Goal: Task Accomplishment & Management: Manage account settings

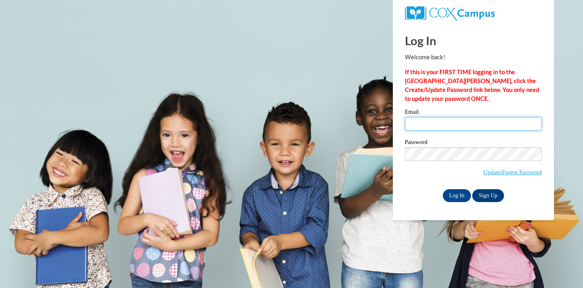
click at [409, 125] on input "Email" at bounding box center [473, 124] width 137 height 14
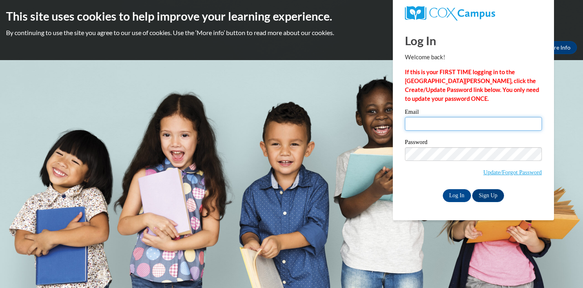
type input "janedelc@hssdschools.org"
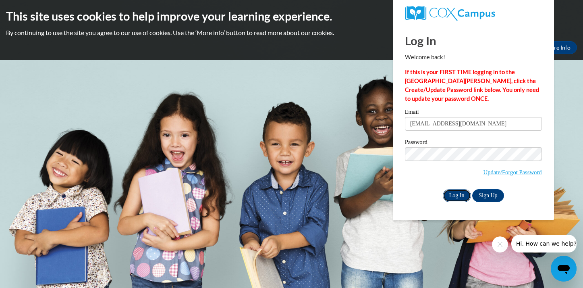
click at [457, 194] on input "Log In" at bounding box center [457, 195] width 28 height 13
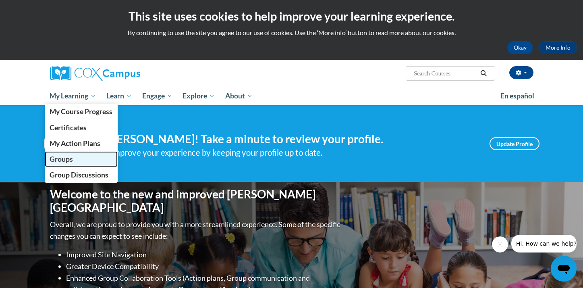
click at [72, 159] on span "Groups" at bounding box center [61, 159] width 23 height 8
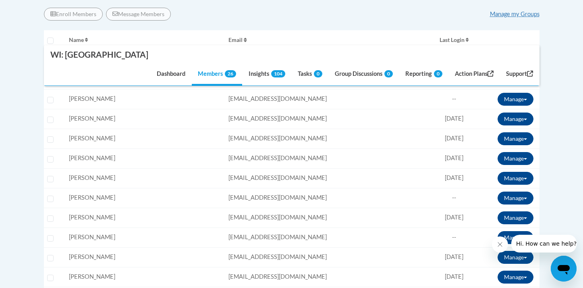
scroll to position [286, 0]
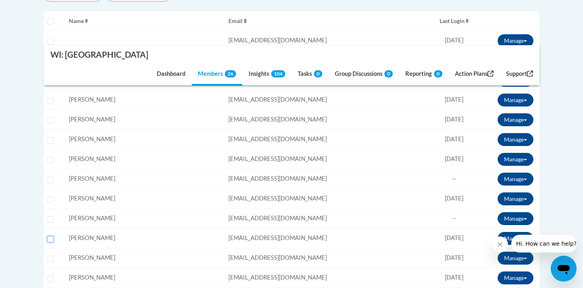
click at [50, 236] on input "Select learner" at bounding box center [50, 239] width 6 height 6
click at [523, 232] on button "Manage" at bounding box center [515, 238] width 36 height 13
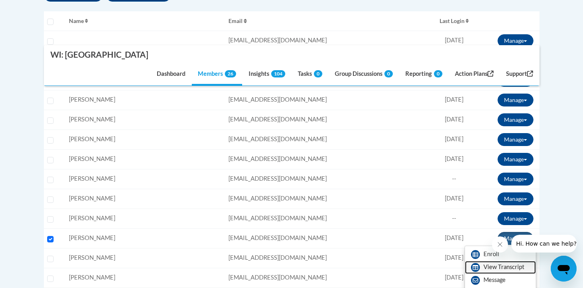
click at [478, 263] on icon at bounding box center [475, 267] width 9 height 9
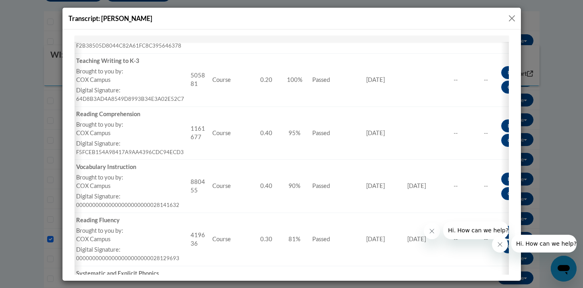
scroll to position [306, 0]
click at [511, 15] on button "Close" at bounding box center [512, 18] width 10 height 10
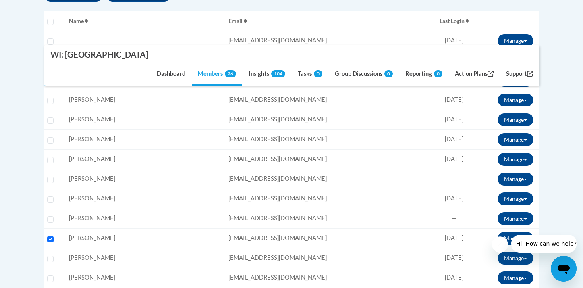
scroll to position [0, 0]
click at [50, 236] on input "Select learner" at bounding box center [50, 239] width 6 height 6
checkbox input "false"
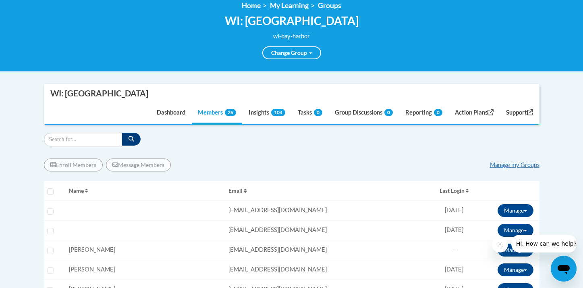
scroll to position [117, 0]
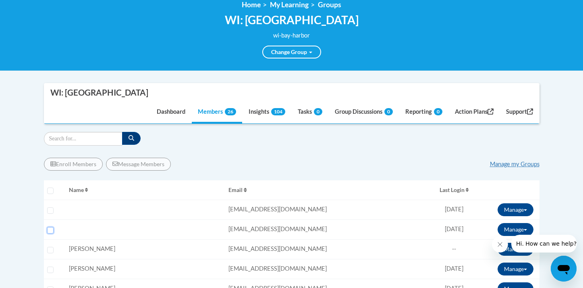
click at [50, 227] on input "Select learner" at bounding box center [50, 230] width 6 height 6
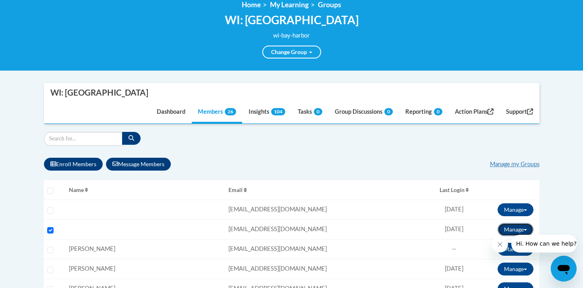
click at [524, 229] on span at bounding box center [525, 230] width 3 height 2
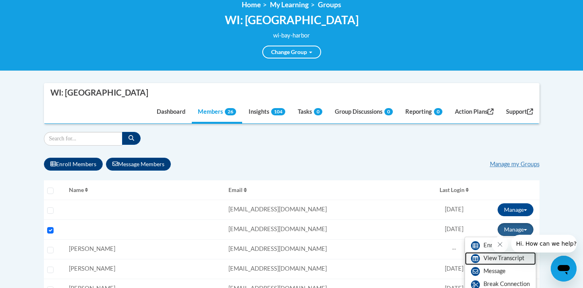
click at [480, 252] on link "View Transcript" at bounding box center [500, 258] width 71 height 13
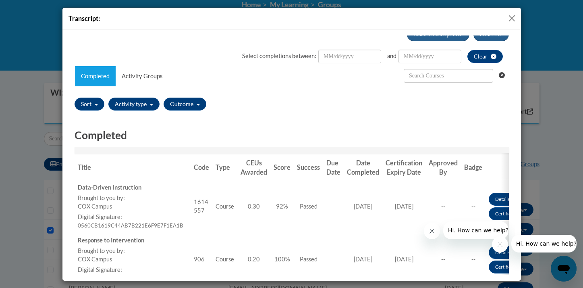
scroll to position [0, 0]
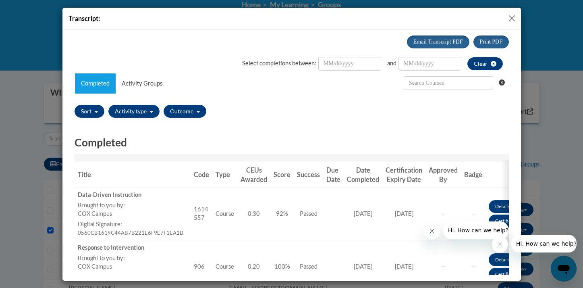
click at [511, 18] on button "Close" at bounding box center [512, 18] width 10 height 10
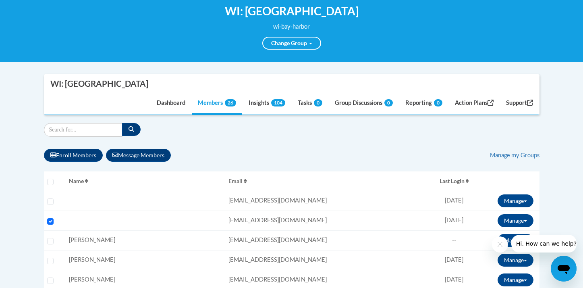
scroll to position [127, 0]
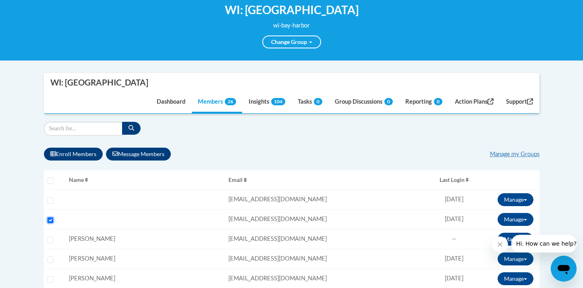
click at [50, 217] on input "Select learner" at bounding box center [50, 220] width 6 height 6
checkbox input "false"
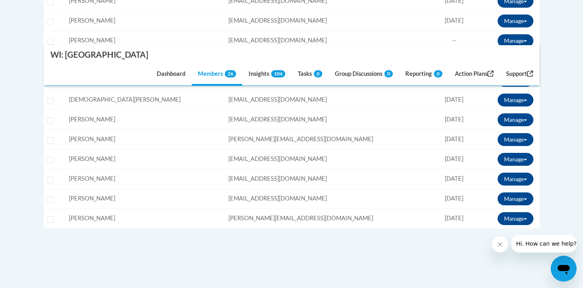
scroll to position [605, 0]
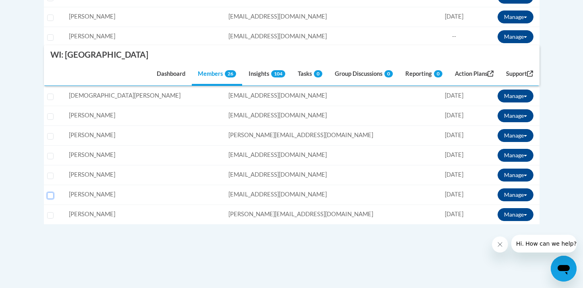
click at [50, 192] on input "Select learner" at bounding box center [50, 195] width 6 height 6
click at [524, 194] on span at bounding box center [525, 195] width 3 height 2
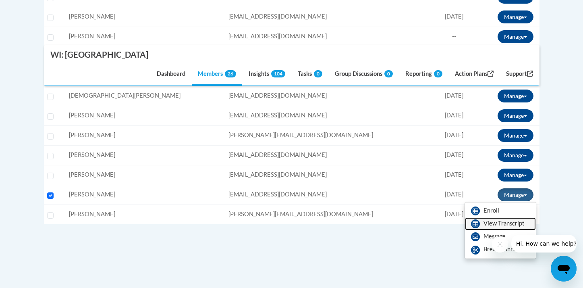
click at [491, 217] on link "View Transcript" at bounding box center [500, 223] width 71 height 13
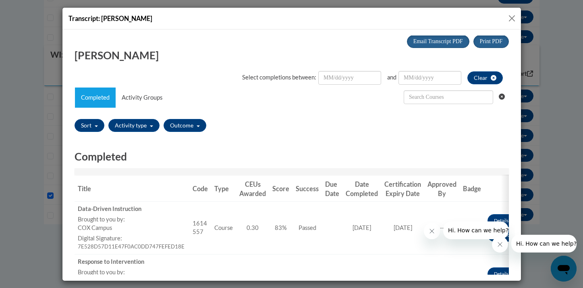
scroll to position [0, 0]
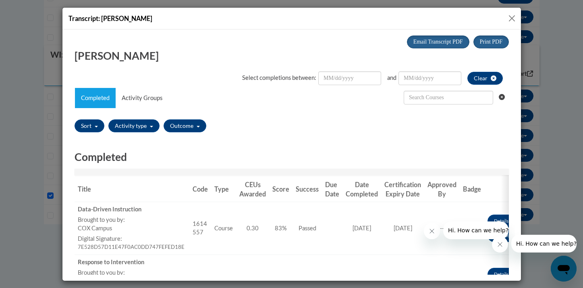
click at [510, 13] on button "Close" at bounding box center [512, 18] width 10 height 10
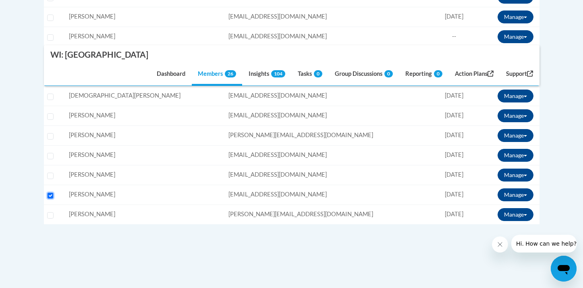
click at [49, 192] on input "Select learner" at bounding box center [50, 195] width 6 height 6
checkbox input "false"
click at [51, 172] on input "Select learner" at bounding box center [50, 175] width 6 height 6
checkbox input "true"
click at [527, 168] on button "Manage" at bounding box center [515, 174] width 36 height 13
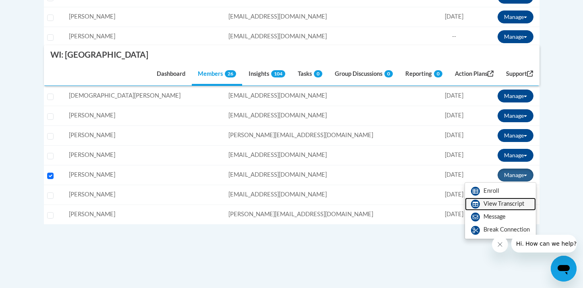
click at [496, 197] on link "View Transcript" at bounding box center [500, 203] width 71 height 13
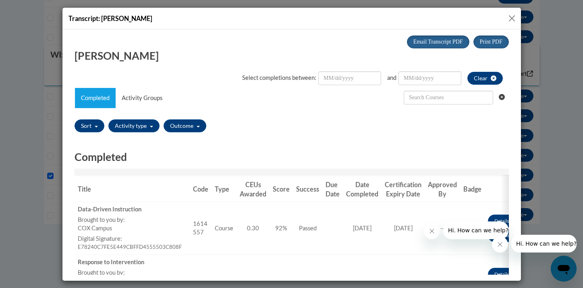
click at [515, 14] on button "Close" at bounding box center [512, 18] width 10 height 10
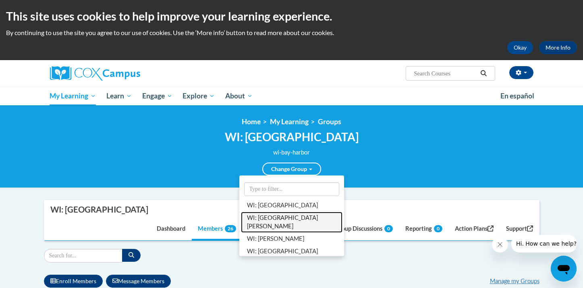
click at [282, 214] on link "WI: [GEOGRAPHIC_DATA][PERSON_NAME]" at bounding box center [291, 221] width 101 height 21
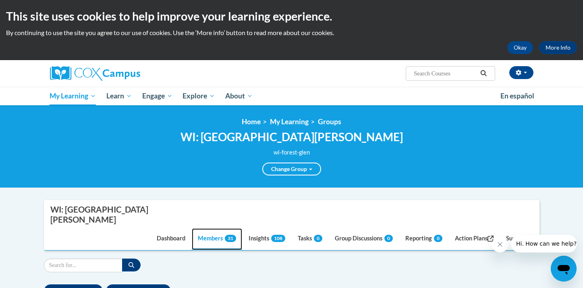
click at [225, 234] on span "31" at bounding box center [230, 237] width 11 height 7
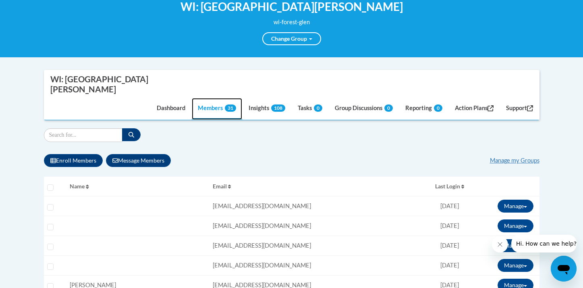
scroll to position [136, 0]
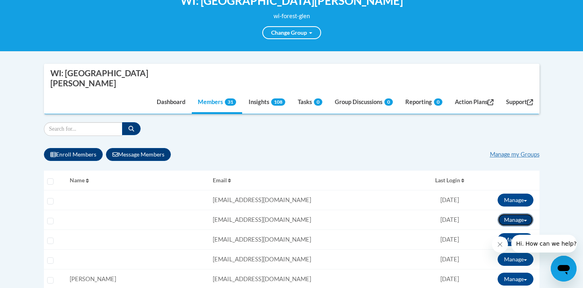
click at [520, 213] on button "Manage" at bounding box center [515, 219] width 36 height 13
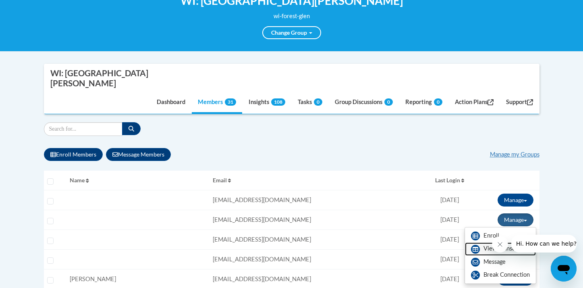
click at [489, 242] on link "View Transcript" at bounding box center [500, 248] width 71 height 13
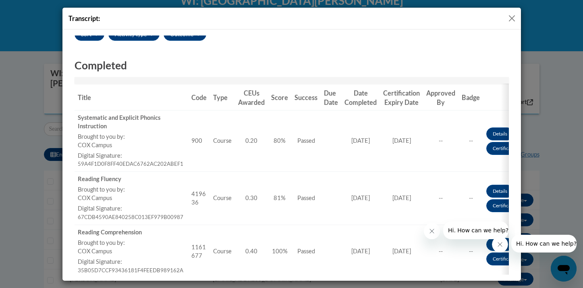
scroll to position [0, 0]
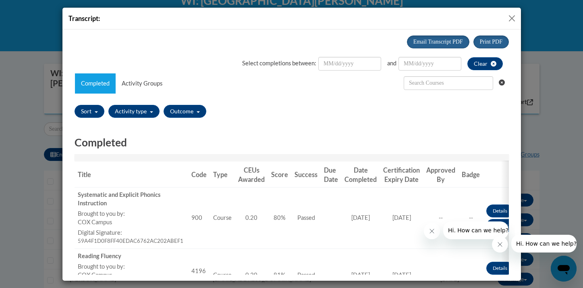
click at [510, 16] on button "Close" at bounding box center [512, 18] width 10 height 10
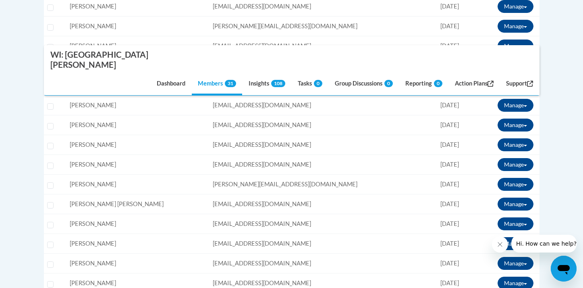
scroll to position [513, 0]
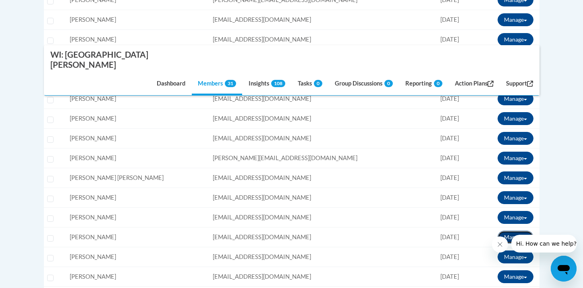
click at [524, 230] on button "Manage" at bounding box center [515, 236] width 36 height 13
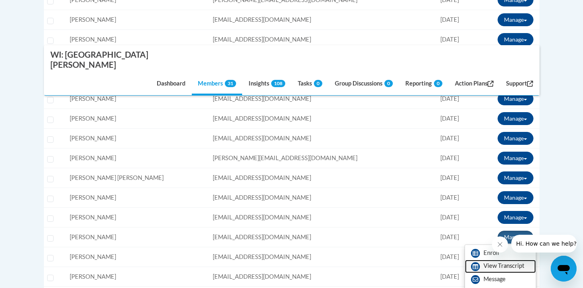
click at [485, 259] on link "View Transcript" at bounding box center [500, 265] width 71 height 13
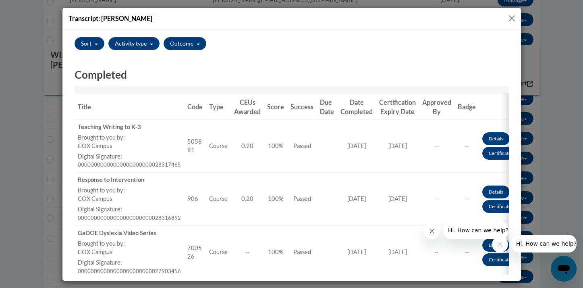
scroll to position [0, 0]
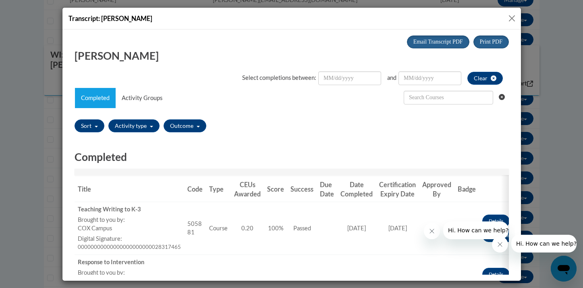
click at [513, 15] on button "Close" at bounding box center [512, 18] width 10 height 10
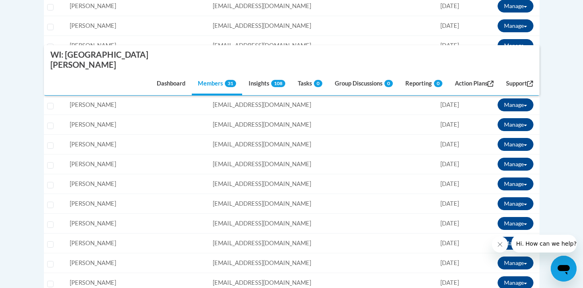
scroll to position [596, 0]
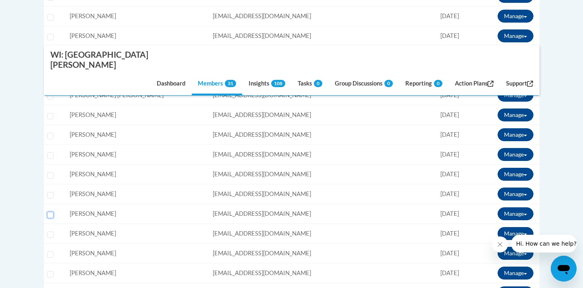
click at [51, 211] on input "Select learner" at bounding box center [50, 214] width 6 height 6
click at [525, 207] on button "Manage" at bounding box center [515, 213] width 36 height 13
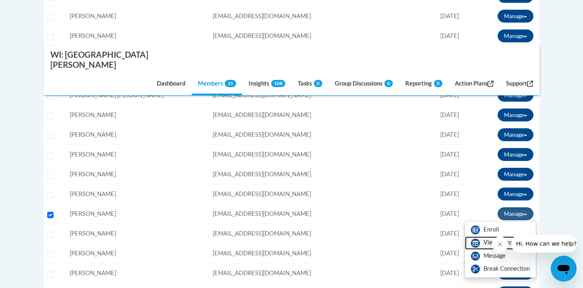
click at [499, 236] on link "View Transcript" at bounding box center [500, 242] width 71 height 13
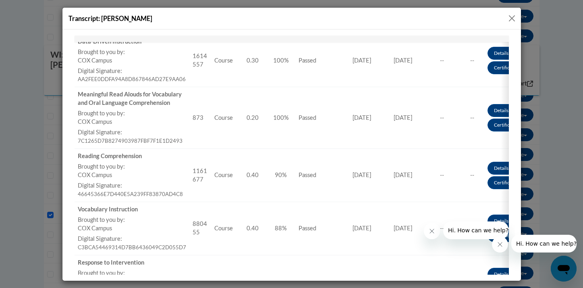
scroll to position [0, 0]
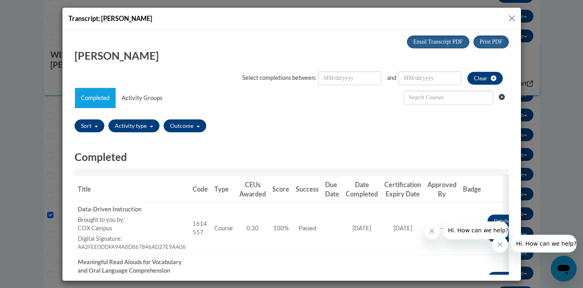
click at [511, 18] on button "Close" at bounding box center [512, 18] width 10 height 10
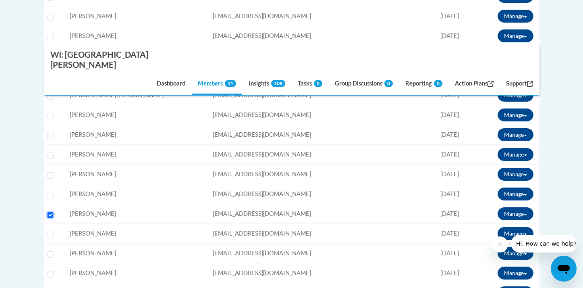
click at [50, 211] on input "Select learner" at bounding box center [50, 214] width 6 height 6
checkbox input "false"
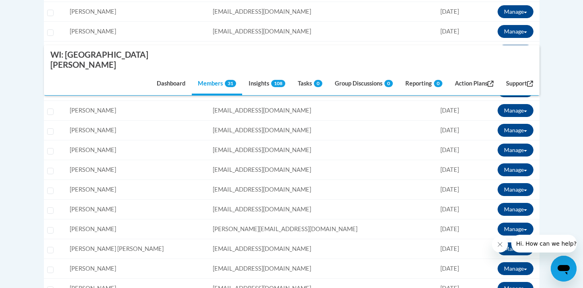
scroll to position [443, 0]
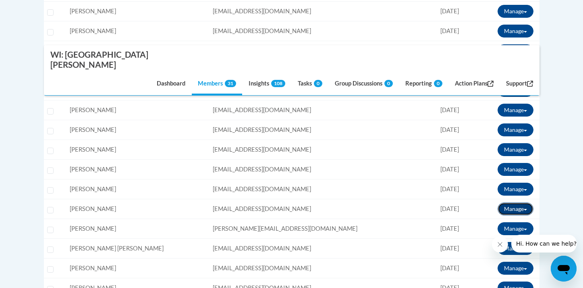
click at [525, 209] on span at bounding box center [525, 210] width 3 height 2
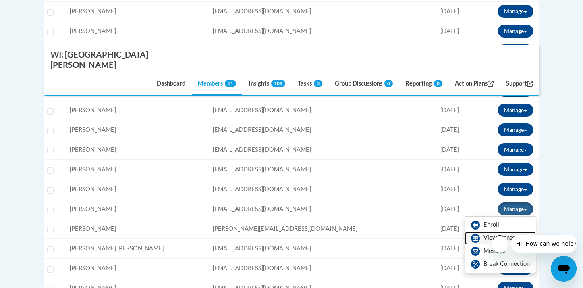
click at [489, 231] on link "View Transcript" at bounding box center [500, 237] width 71 height 13
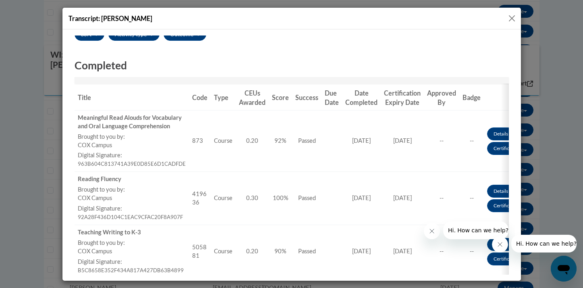
scroll to position [0, 0]
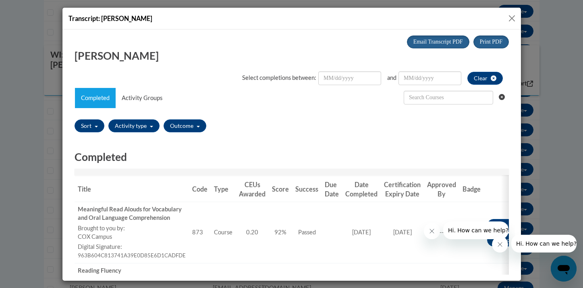
click at [512, 16] on button "Close" at bounding box center [512, 18] width 10 height 10
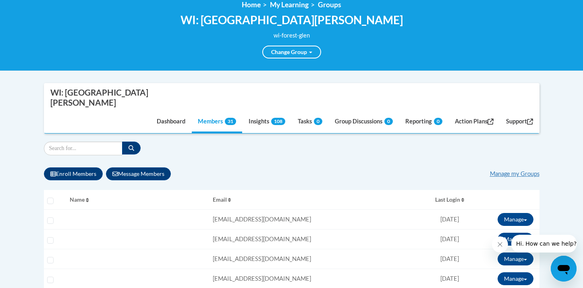
scroll to position [114, 0]
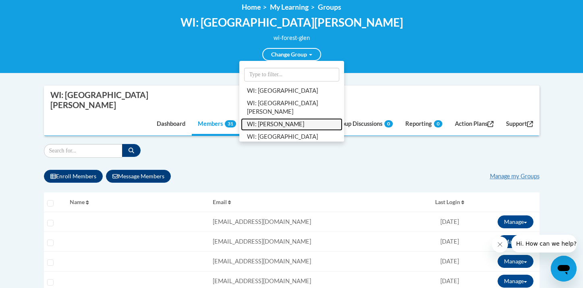
click at [277, 118] on link "WI: [PERSON_NAME]" at bounding box center [291, 124] width 101 height 12
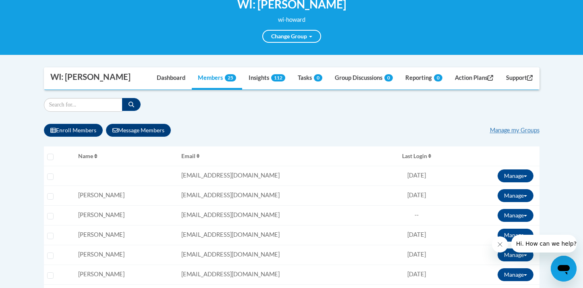
scroll to position [138, 0]
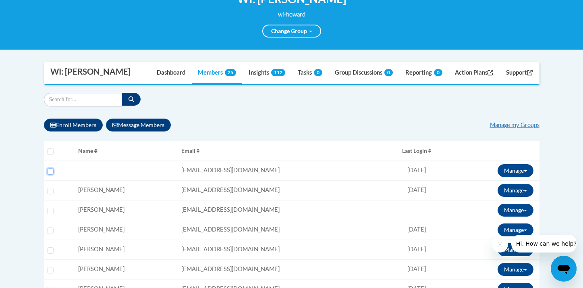
click at [52, 171] on input "Select learner" at bounding box center [50, 171] width 6 height 6
click at [521, 167] on button "Manage" at bounding box center [515, 170] width 36 height 13
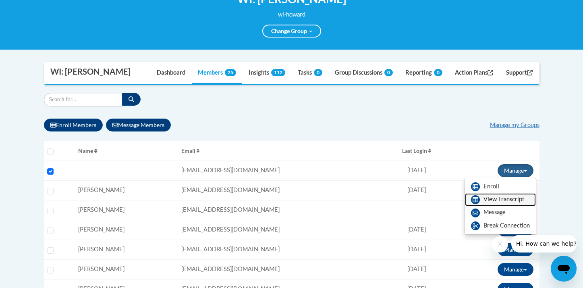
click at [499, 197] on link "View Transcript" at bounding box center [500, 199] width 71 height 13
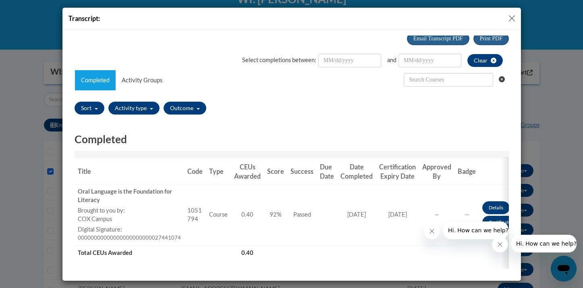
scroll to position [0, 0]
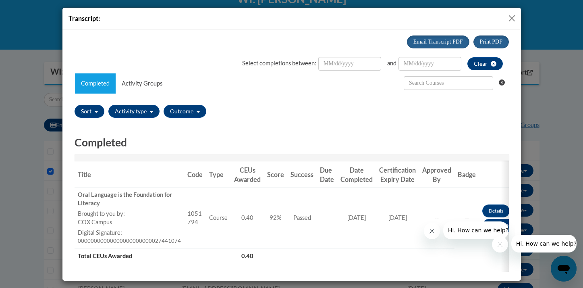
click at [512, 15] on button "Close" at bounding box center [512, 18] width 10 height 10
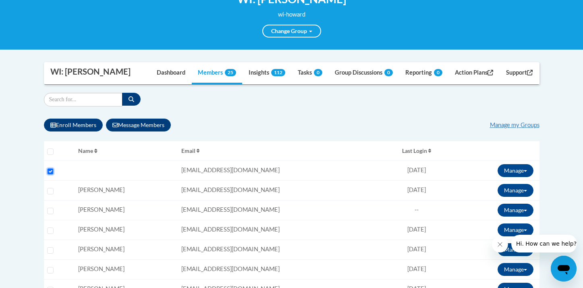
click at [52, 171] on input "Select learner" at bounding box center [50, 171] width 6 height 6
checkbox input "false"
click at [49, 250] on input "Select learner" at bounding box center [50, 250] width 6 height 6
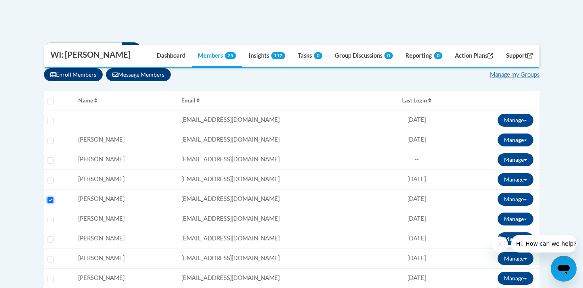
scroll to position [196, 0]
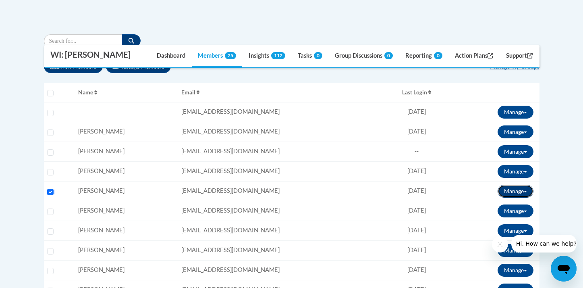
click at [524, 193] on button "Manage" at bounding box center [515, 190] width 36 height 13
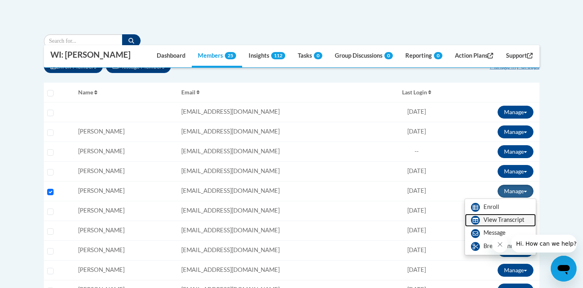
click at [499, 219] on link "View Transcript" at bounding box center [500, 219] width 71 height 13
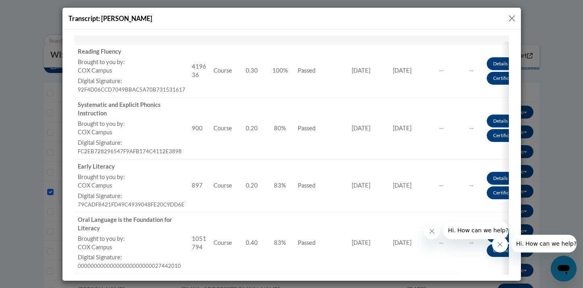
scroll to position [0, 0]
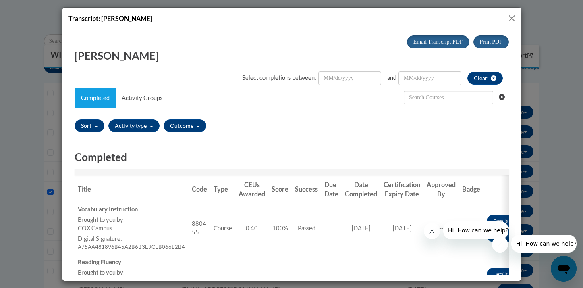
click at [510, 16] on button "Close" at bounding box center [512, 18] width 10 height 10
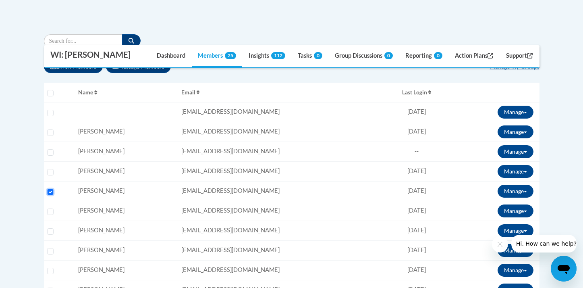
click at [49, 193] on input "Select learner" at bounding box center [50, 191] width 6 height 6
checkbox input "false"
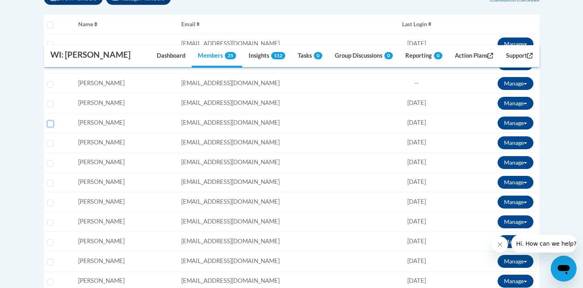
scroll to position [266, 0]
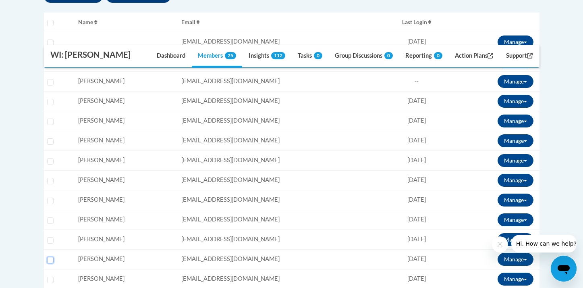
click at [50, 260] on input "Select learner" at bounding box center [50, 260] width 6 height 6
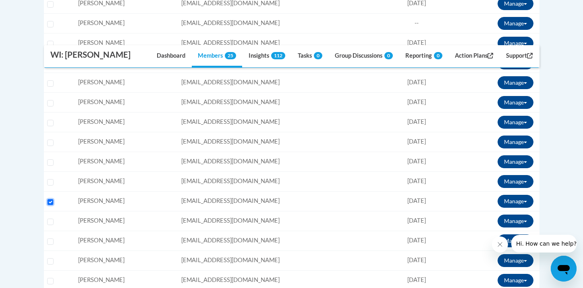
scroll to position [329, 0]
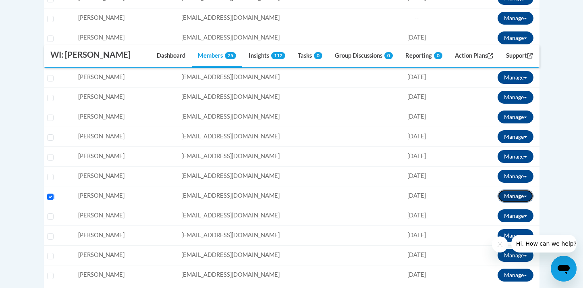
click at [525, 198] on button "Manage" at bounding box center [515, 195] width 36 height 13
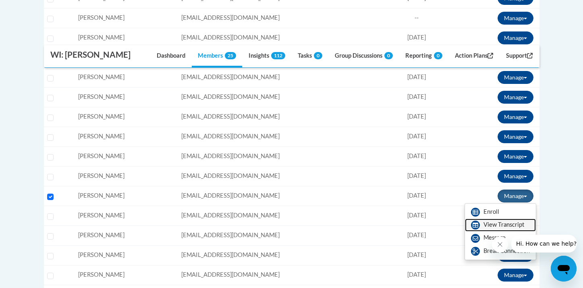
click at [492, 222] on link "View Transcript" at bounding box center [500, 224] width 71 height 13
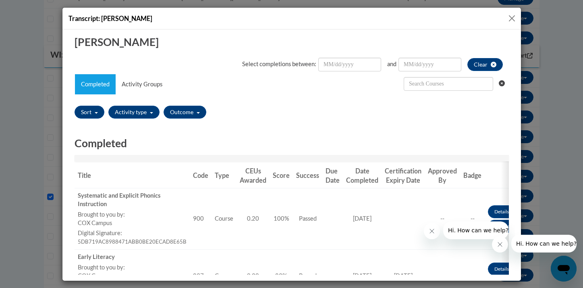
scroll to position [0, 0]
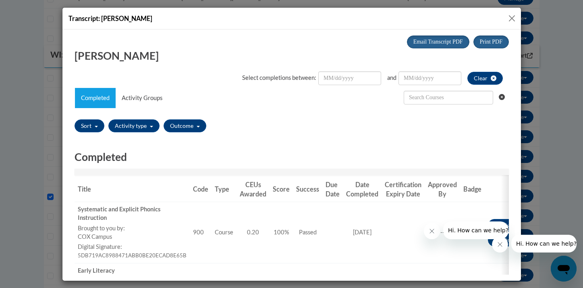
click at [511, 14] on button "Close" at bounding box center [512, 18] width 10 height 10
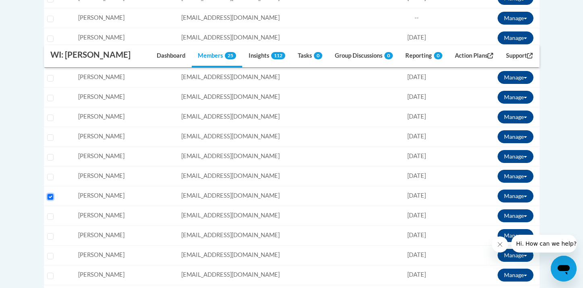
click at [52, 195] on input "Select learner" at bounding box center [50, 196] width 6 height 6
checkbox input "false"
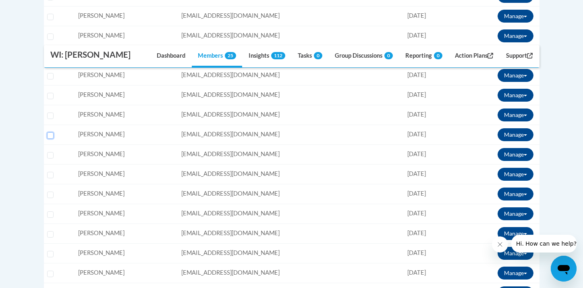
scroll to position [412, 0]
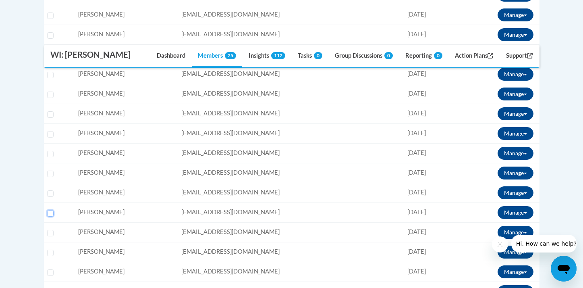
click at [50, 211] on input "Select learner" at bounding box center [50, 213] width 6 height 6
click at [527, 213] on button "Manage" at bounding box center [515, 212] width 36 height 13
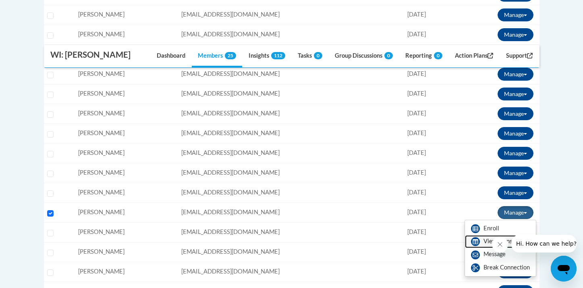
click at [480, 241] on link "View Transcript" at bounding box center [500, 241] width 71 height 13
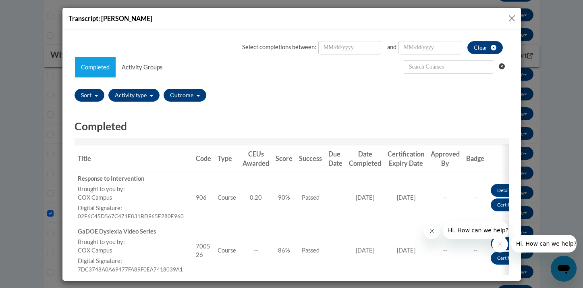
scroll to position [0, 0]
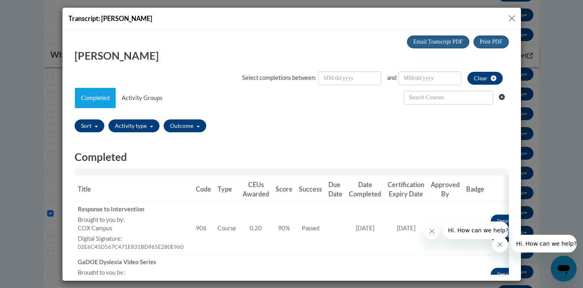
click at [512, 17] on button "Close" at bounding box center [512, 18] width 10 height 10
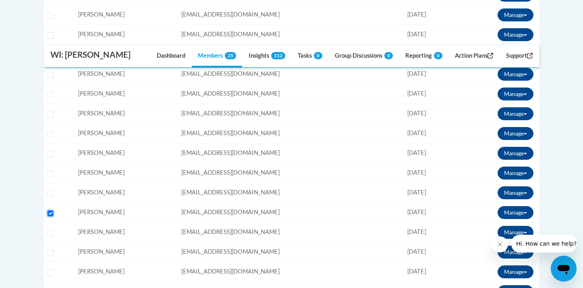
click at [49, 213] on input "Select learner" at bounding box center [50, 213] width 6 height 6
checkbox input "false"
click at [50, 231] on input "Select learner" at bounding box center [50, 233] width 6 height 6
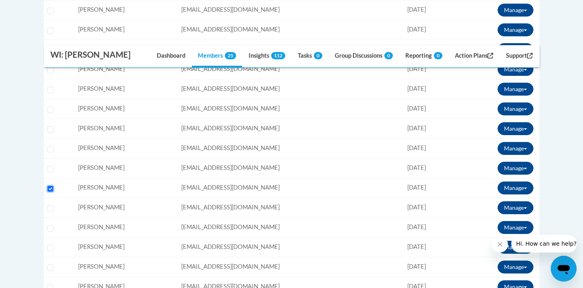
scroll to position [459, 0]
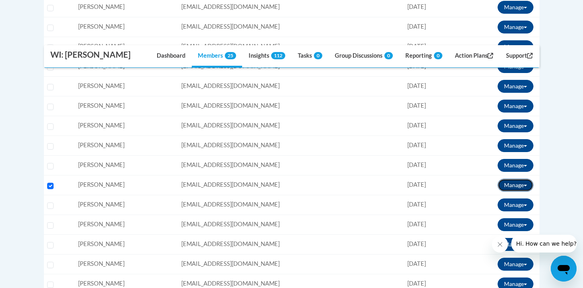
click at [526, 183] on button "Manage" at bounding box center [515, 184] width 36 height 13
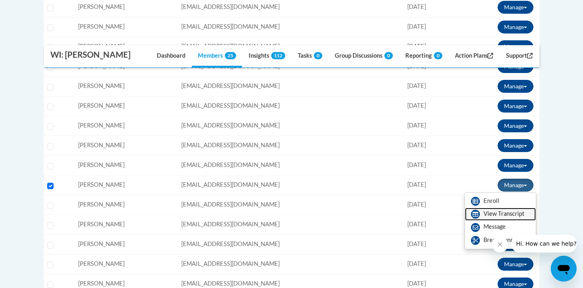
click at [496, 213] on link "View Transcript" at bounding box center [500, 213] width 71 height 13
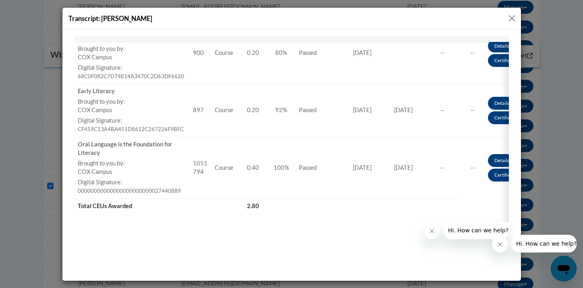
scroll to position [622, 0]
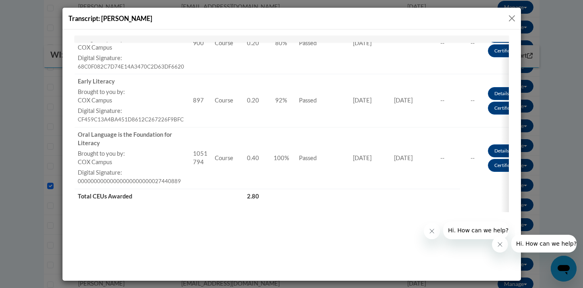
click at [512, 20] on button "Close" at bounding box center [512, 18] width 10 height 10
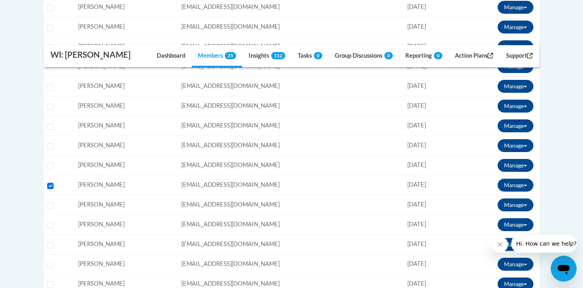
scroll to position [0, 0]
click at [50, 186] on input "Select learner" at bounding box center [50, 185] width 6 height 6
checkbox input "false"
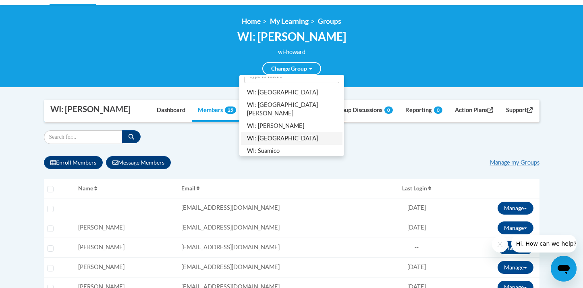
scroll to position [21, 0]
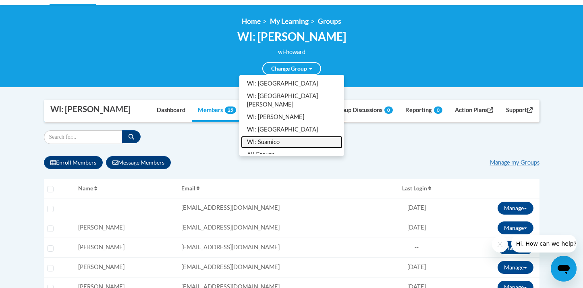
click at [286, 136] on link "WI: Suamico" at bounding box center [291, 142] width 101 height 12
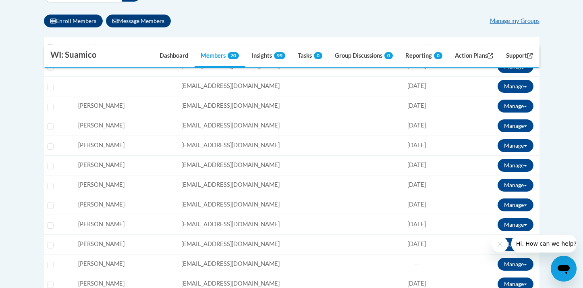
scroll to position [248, 0]
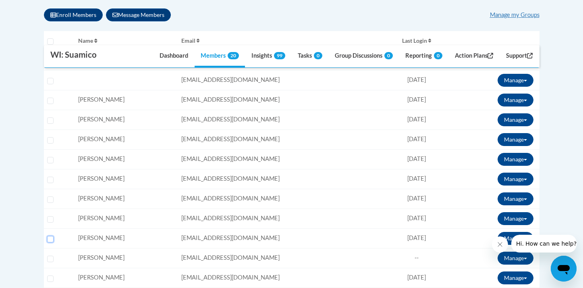
click at [51, 237] on input "Select learner" at bounding box center [50, 239] width 6 height 6
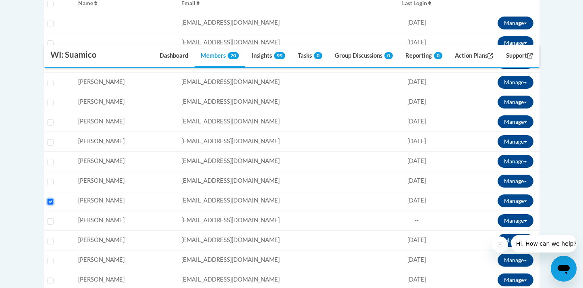
scroll to position [286, 0]
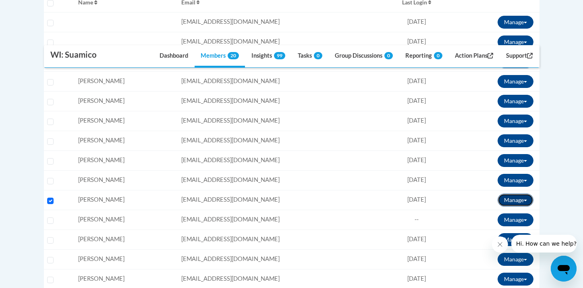
click at [524, 199] on span at bounding box center [525, 200] width 3 height 2
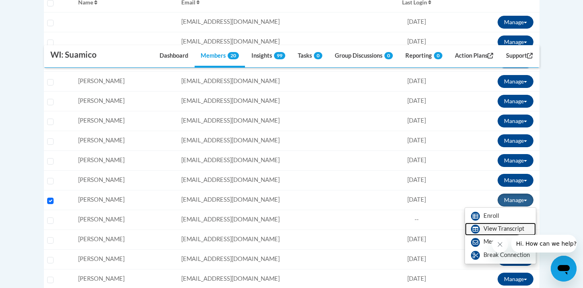
click at [494, 229] on link "View Transcript" at bounding box center [500, 228] width 71 height 13
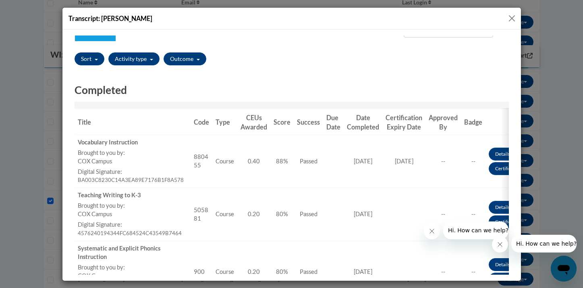
scroll to position [0, 0]
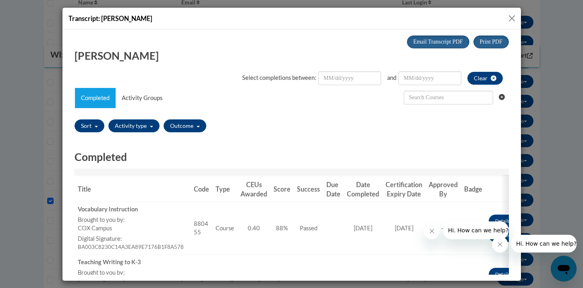
click at [512, 18] on button "Close" at bounding box center [512, 18] width 10 height 10
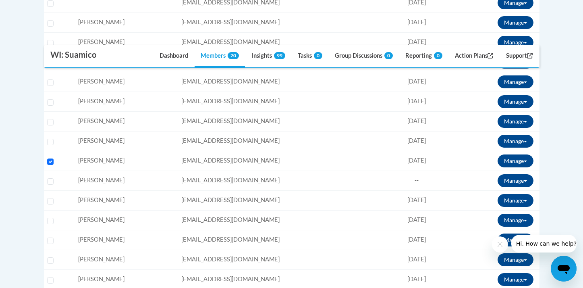
scroll to position [331, 0]
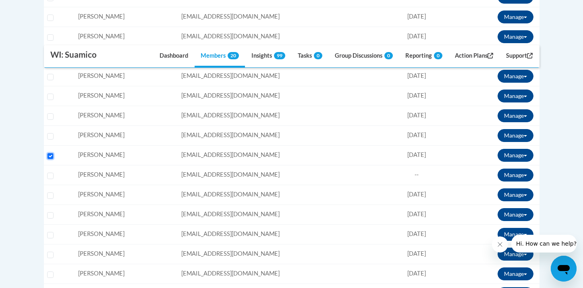
click at [51, 154] on input "Select learner" at bounding box center [50, 156] width 6 height 6
checkbox input "false"
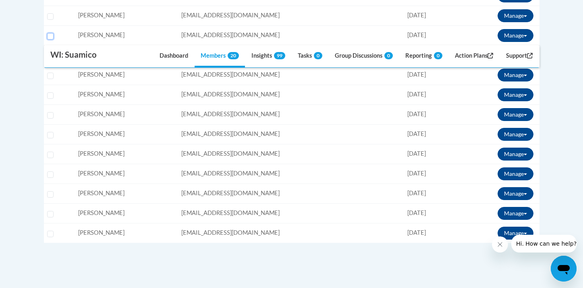
scroll to position [455, 0]
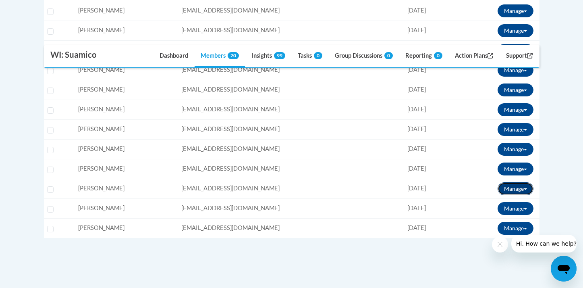
click at [522, 189] on button "Manage" at bounding box center [515, 188] width 36 height 13
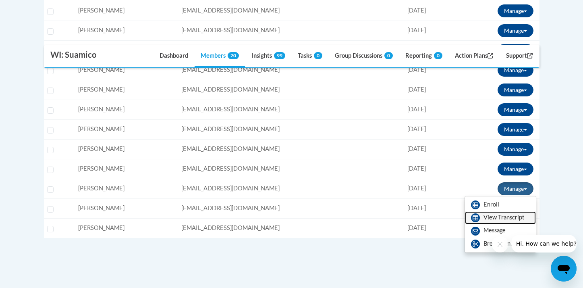
click at [491, 215] on link "View Transcript" at bounding box center [500, 217] width 71 height 13
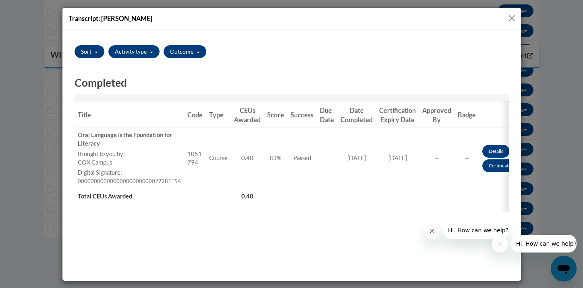
scroll to position [0, 0]
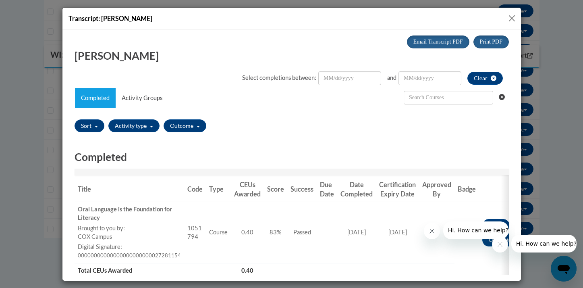
click at [511, 17] on button "Close" at bounding box center [512, 18] width 10 height 10
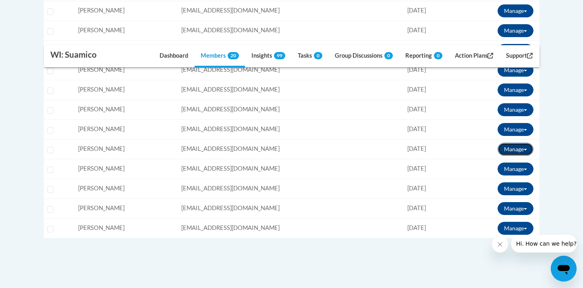
click at [524, 148] on button "Manage" at bounding box center [515, 149] width 36 height 13
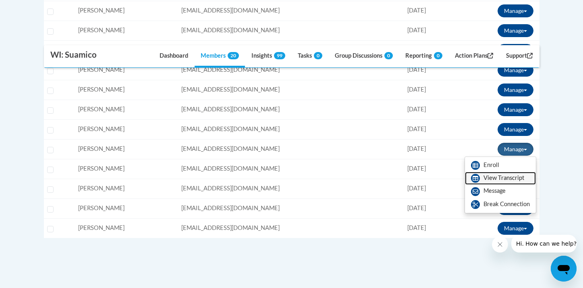
click at [497, 173] on link "View Transcript" at bounding box center [500, 178] width 71 height 13
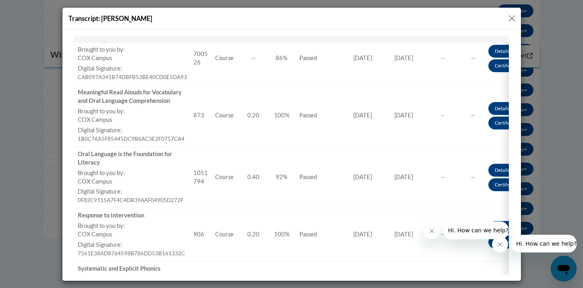
scroll to position [164, 0]
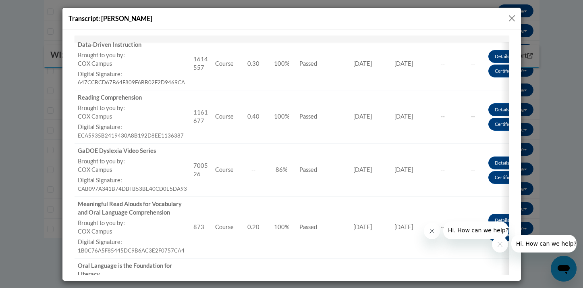
click at [511, 18] on button "Close" at bounding box center [512, 18] width 10 height 10
